Goal: Task Accomplishment & Management: Use online tool/utility

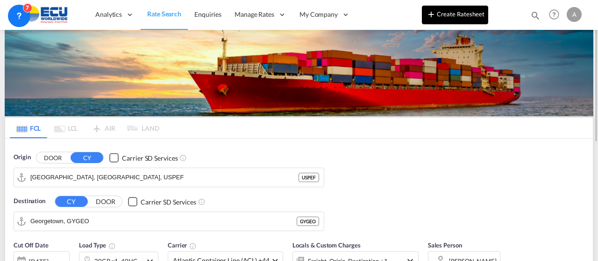
click at [458, 13] on button "Create Ratesheet" at bounding box center [455, 15] width 66 height 19
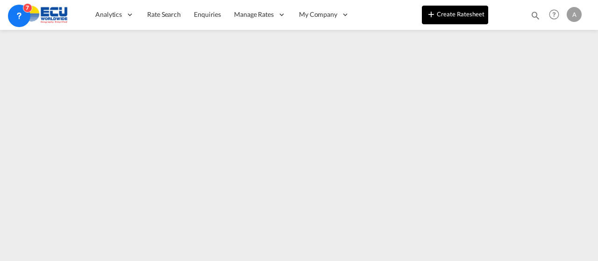
click at [460, 14] on button "Create Ratesheet" at bounding box center [455, 15] width 66 height 19
click at [451, 16] on button "Create Ratesheet" at bounding box center [455, 15] width 66 height 19
click at [459, 11] on button "Create Ratesheet" at bounding box center [455, 15] width 66 height 19
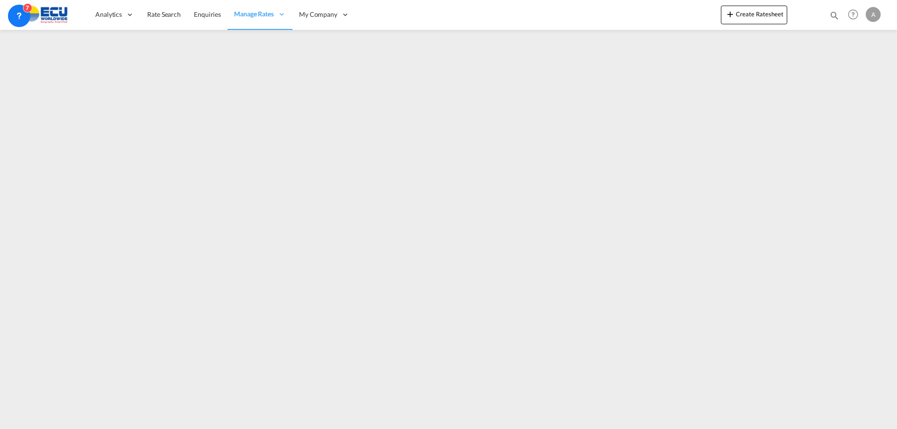
click at [873, 11] on div "A" at bounding box center [873, 14] width 15 height 15
click at [855, 72] on button "Logout" at bounding box center [862, 71] width 61 height 19
